Goal: Find specific page/section: Find specific page/section

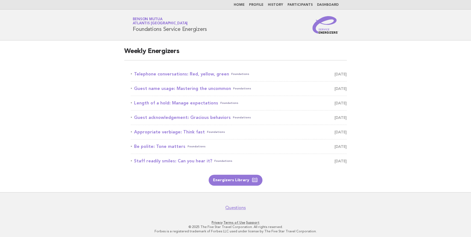
click at [298, 4] on link "Participants" at bounding box center [300, 4] width 25 height 3
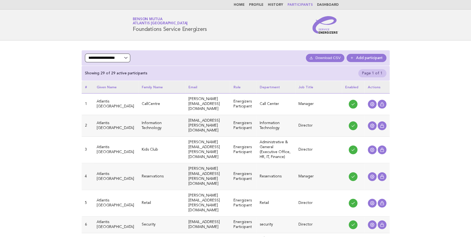
click at [124, 58] on select "**********" at bounding box center [107, 58] width 45 height 9
select select "***"
click at [85, 54] on select "**********" at bounding box center [107, 58] width 45 height 9
